Goal: Task Accomplishment & Management: Complete application form

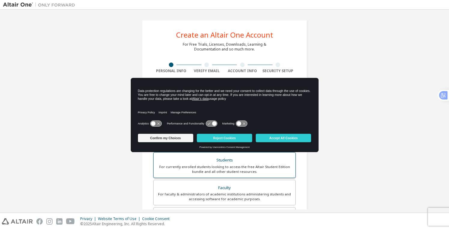
click at [197, 167] on div "For currently enrolled students looking to access the free Altair Student Editi…" at bounding box center [224, 169] width 135 height 10
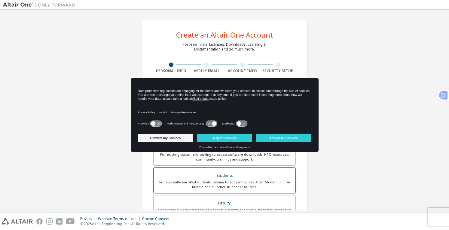
click at [197, 167] on label "Students For currently enrolled students looking to access the free Altair Stud…" at bounding box center [224, 180] width 142 height 26
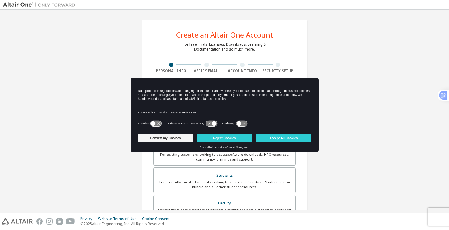
scroll to position [135, 0]
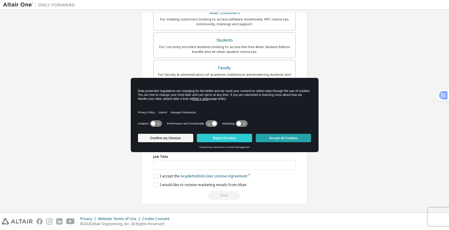
click at [276, 139] on button "Accept All Cookies" at bounding box center [283, 138] width 55 height 8
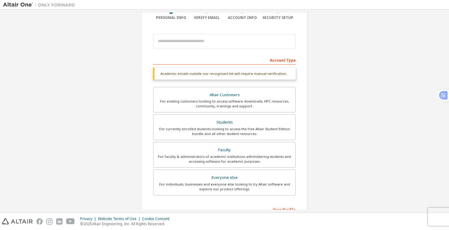
scroll to position [106, 0]
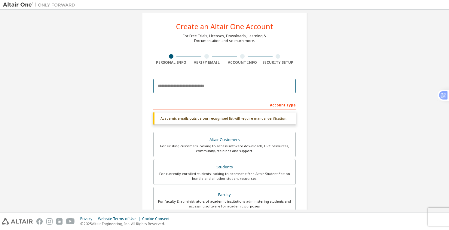
click at [177, 86] on input "email" at bounding box center [224, 86] width 142 height 14
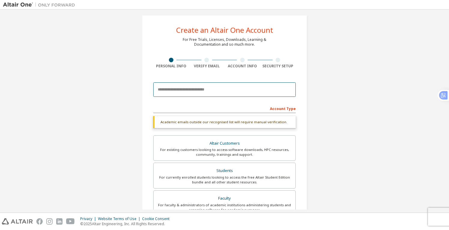
scroll to position [0, 0]
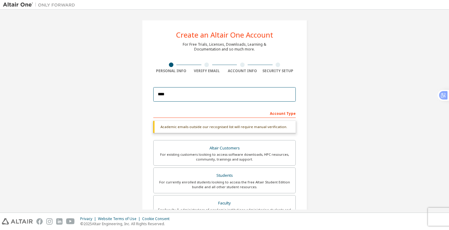
type input "**********"
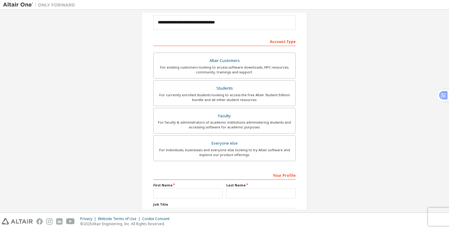
scroll to position [90, 0]
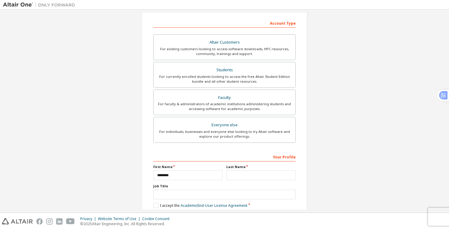
type input "********"
click at [248, 176] on input "text" at bounding box center [260, 175] width 69 height 10
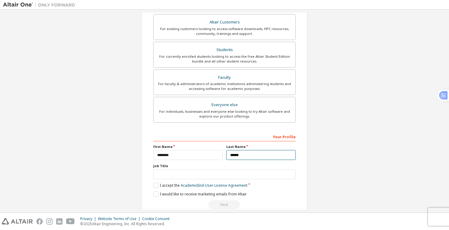
scroll to position [120, 0]
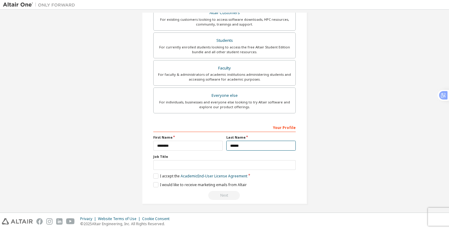
type input "******"
click at [183, 161] on input "text" at bounding box center [224, 165] width 142 height 10
type input "*******"
click at [173, 174] on label "I accept the Academic End-User License Agreement" at bounding box center [200, 175] width 94 height 5
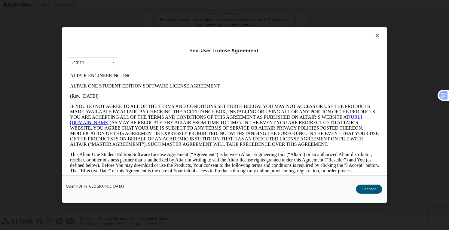
scroll to position [0, 0]
click at [375, 185] on button "I Accept" at bounding box center [369, 189] width 26 height 9
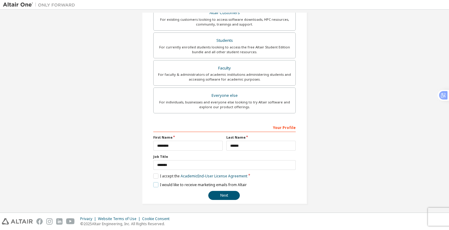
click at [179, 182] on label "I would like to receive marketing emails from Altair" at bounding box center [199, 184] width 93 height 5
click at [215, 192] on button "Next" at bounding box center [224, 195] width 32 height 9
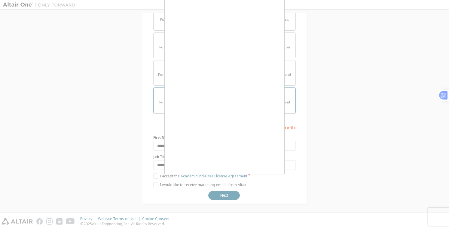
drag, startPoint x: 154, startPoint y: 112, endPoint x: 164, endPoint y: 112, distance: 9.9
click at [155, 112] on div at bounding box center [224, 115] width 449 height 230
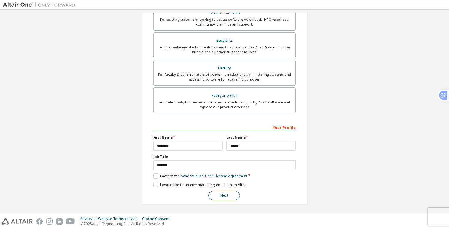
click at [223, 195] on button "Next" at bounding box center [224, 195] width 32 height 9
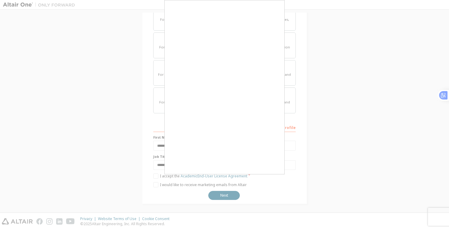
click at [302, 72] on div at bounding box center [224, 115] width 449 height 230
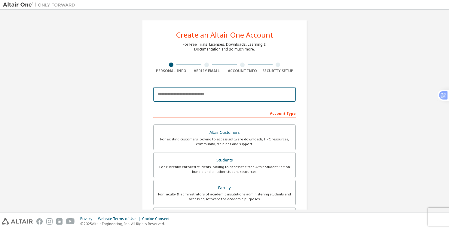
click at [182, 92] on input "email" at bounding box center [224, 94] width 142 height 14
type input "**********"
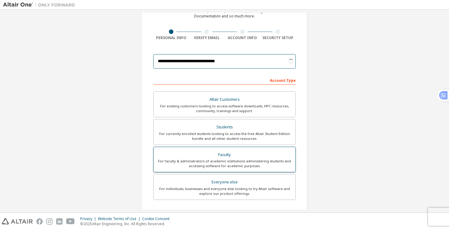
scroll to position [60, 0]
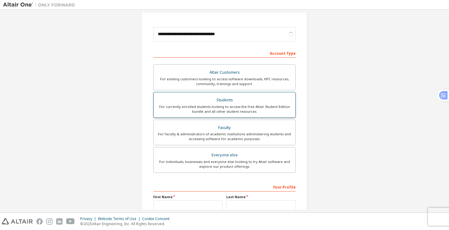
click at [212, 101] on div "Students" at bounding box center [224, 100] width 135 height 8
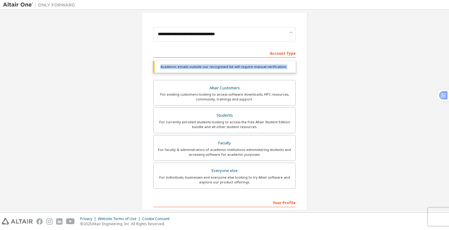
drag, startPoint x: 146, startPoint y: 66, endPoint x: 299, endPoint y: 71, distance: 152.8
click at [299, 71] on div "**********" at bounding box center [224, 120] width 165 height 320
click at [278, 77] on div "Dịch" at bounding box center [281, 75] width 9 height 5
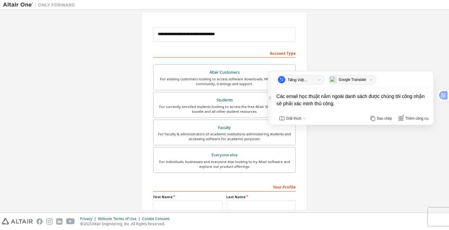
click at [342, 152] on div "**********" at bounding box center [224, 112] width 443 height 318
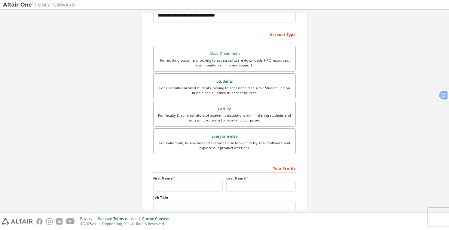
scroll to position [120, 0]
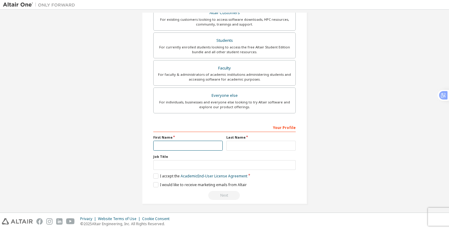
click at [197, 148] on input "text" at bounding box center [187, 146] width 69 height 10
type input "****"
click at [245, 148] on input "text" at bounding box center [260, 146] width 69 height 10
type input "**********"
drag, startPoint x: 206, startPoint y: 164, endPoint x: 210, endPoint y: 158, distance: 7.5
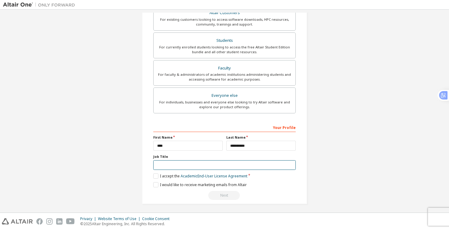
click at [207, 165] on input "text" at bounding box center [224, 165] width 142 height 10
type input "*******"
click at [204, 182] on label "I would like to receive marketing emails from Altair" at bounding box center [199, 184] width 93 height 5
click at [166, 174] on label "I accept the Academic End-User License Agreement" at bounding box center [200, 175] width 94 height 5
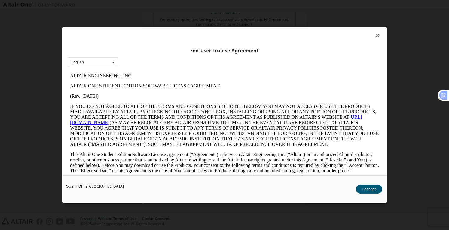
scroll to position [0, 0]
click at [366, 193] on button "I Accept" at bounding box center [369, 189] width 26 height 9
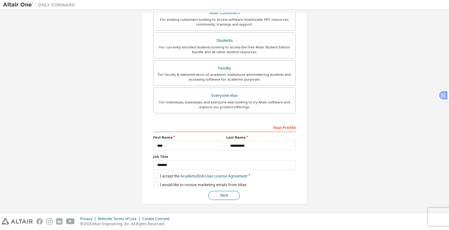
click at [222, 194] on button "Next" at bounding box center [224, 195] width 32 height 9
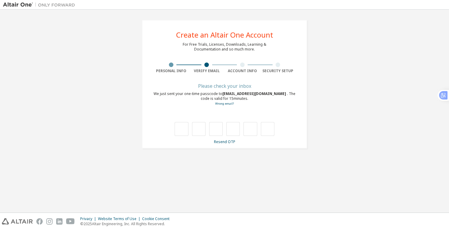
type input "*"
click at [180, 129] on input "*" at bounding box center [182, 129] width 14 height 14
type input "*"
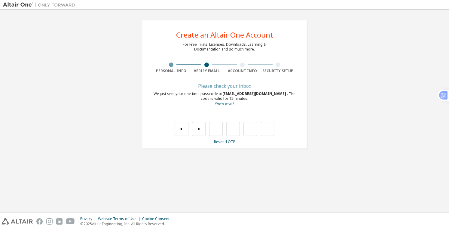
type input "*"
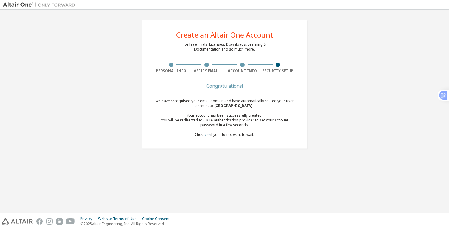
drag, startPoint x: 151, startPoint y: 98, endPoint x: 265, endPoint y: 141, distance: 122.0
click at [265, 141] on div "Create an Altair One Account For Free Trials, Licenses, Downloads, Learning & D…" at bounding box center [224, 84] width 165 height 129
click at [266, 143] on icon at bounding box center [266, 144] width 6 height 6
